Goal: Find specific page/section

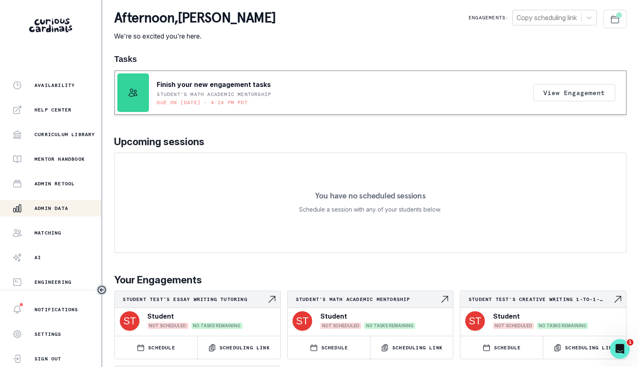
click at [70, 212] on div "Admin Data" at bounding box center [56, 209] width 89 height 10
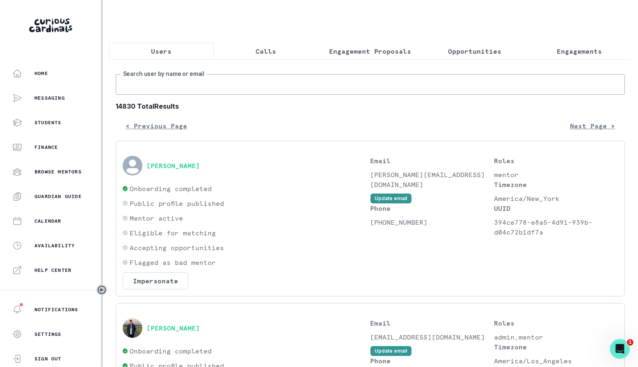
click at [272, 94] on input "Search user by name or email" at bounding box center [370, 84] width 509 height 21
type input "[PERSON_NAME]@cur"
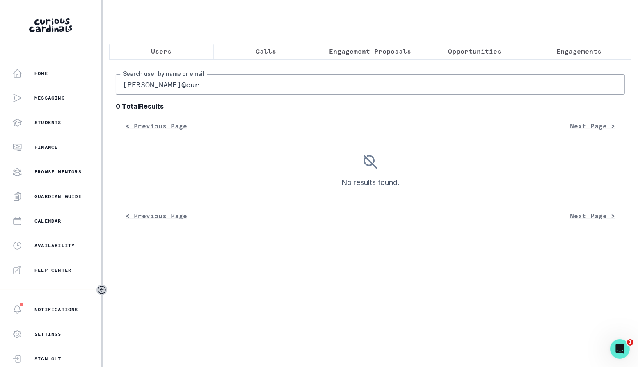
click at [165, 80] on input "[PERSON_NAME]@cur" at bounding box center [370, 84] width 509 height 21
type input "car"
